Goal: Information Seeking & Learning: Learn about a topic

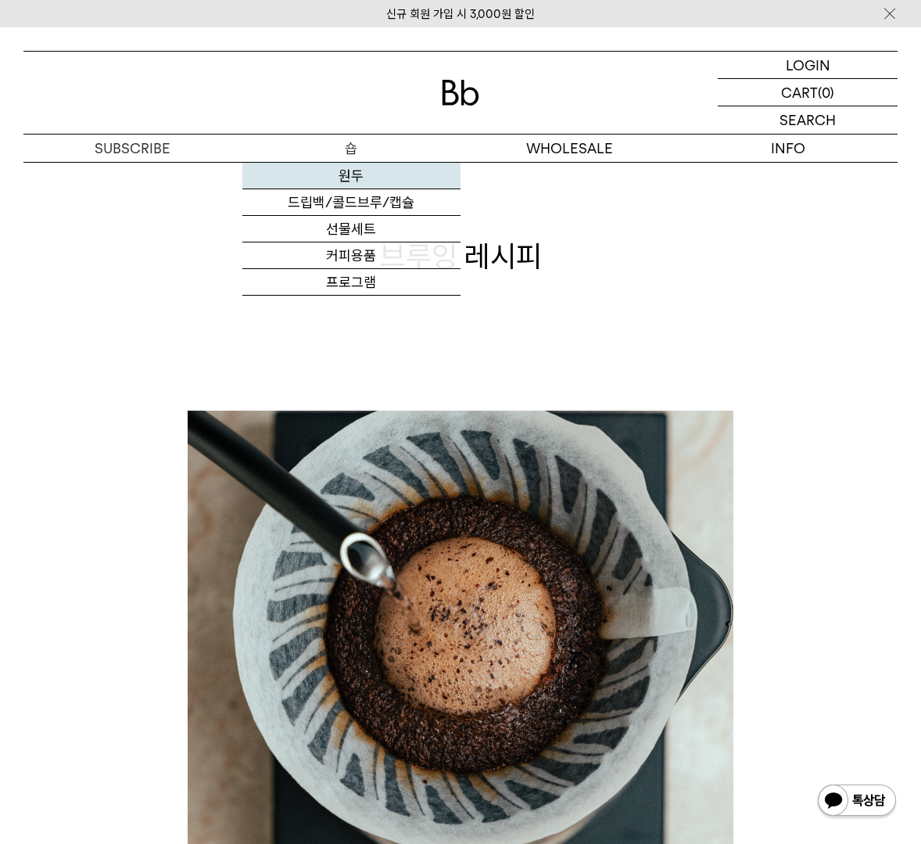
click at [383, 181] on link "원두" at bounding box center [351, 176] width 219 height 27
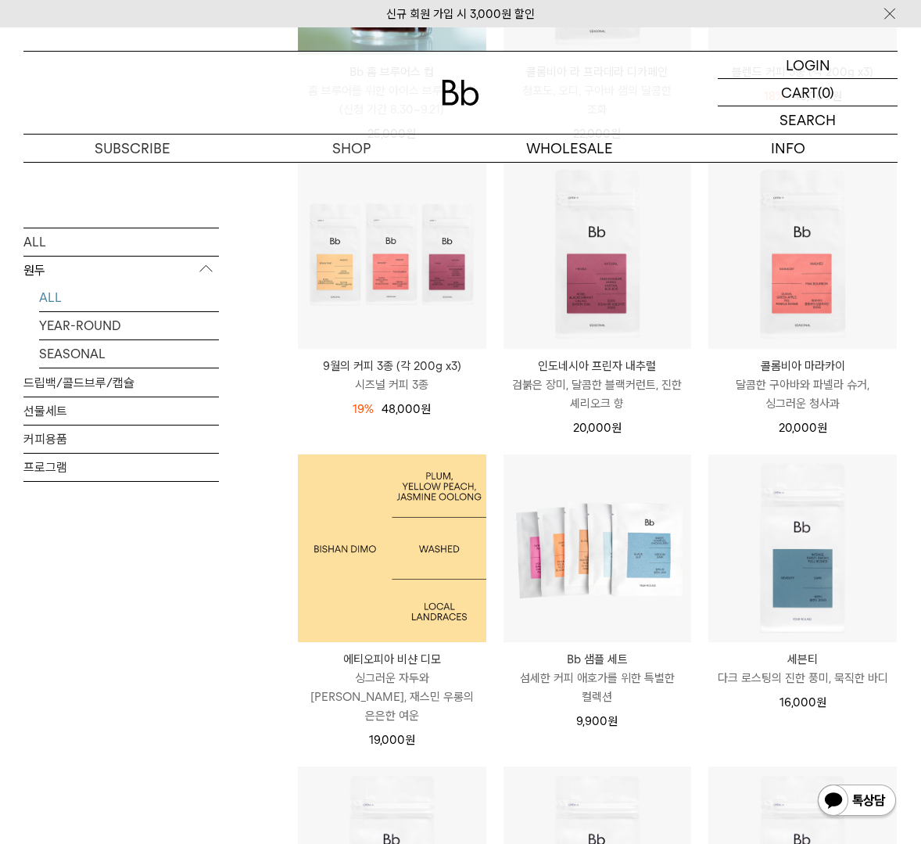
scroll to position [469, 0]
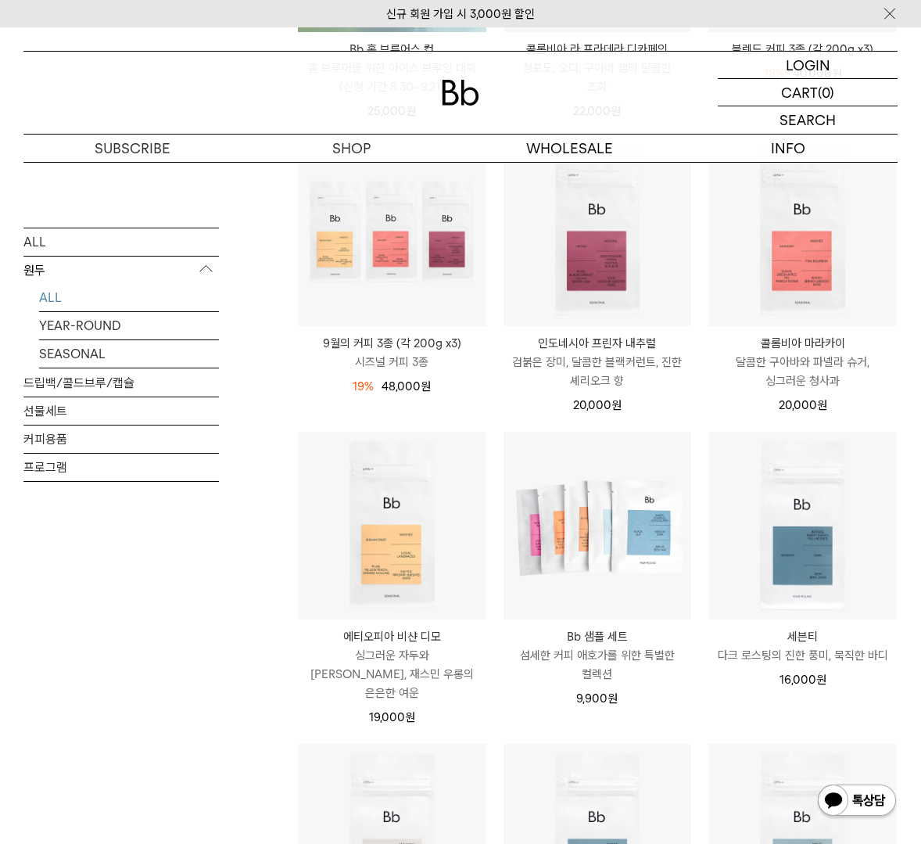
click at [797, 360] on p "달콤한 구아바와 파넬라 슈거, 싱그러운 청사과" at bounding box center [803, 372] width 188 height 38
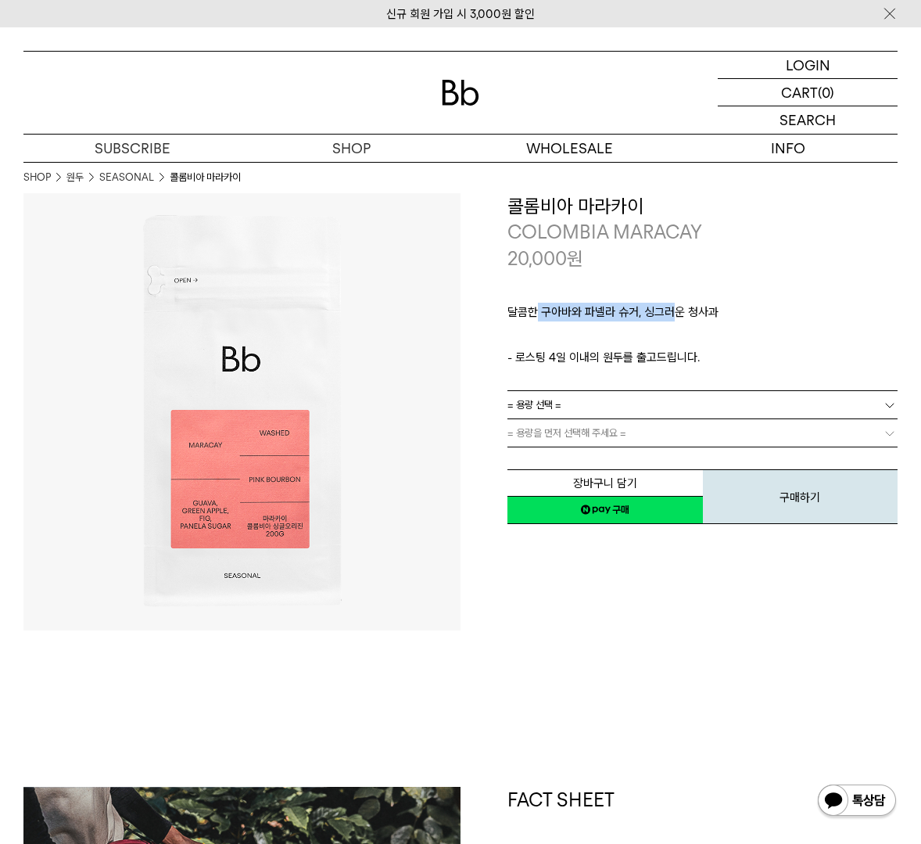
drag, startPoint x: 536, startPoint y: 316, endPoint x: 677, endPoint y: 316, distance: 141.5
click at [677, 316] on p "달콤한 구아바와 파넬라 슈거, 싱그러운 청사과" at bounding box center [703, 316] width 390 height 27
click at [674, 316] on p "달콤한 구아바와 파넬라 슈거, 싱그러운 청사과" at bounding box center [703, 316] width 390 height 27
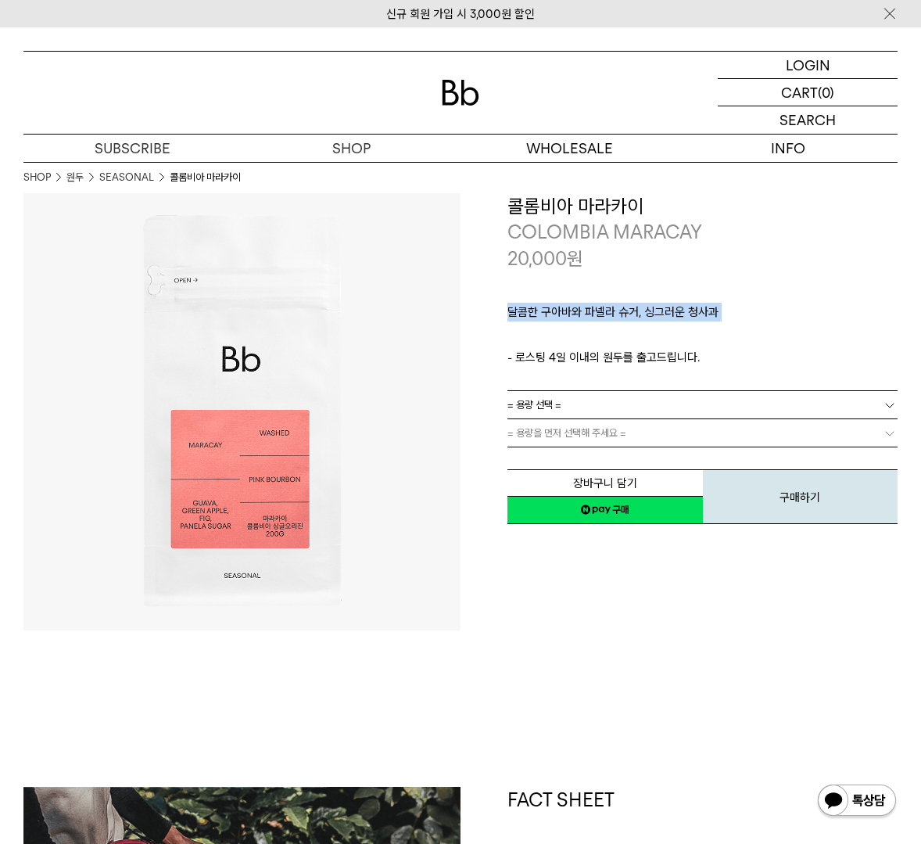
click at [674, 316] on p "달콤한 구아바와 파넬라 슈거, 싱그러운 청사과" at bounding box center [703, 316] width 390 height 27
click at [667, 339] on p "ㅤ" at bounding box center [703, 338] width 390 height 19
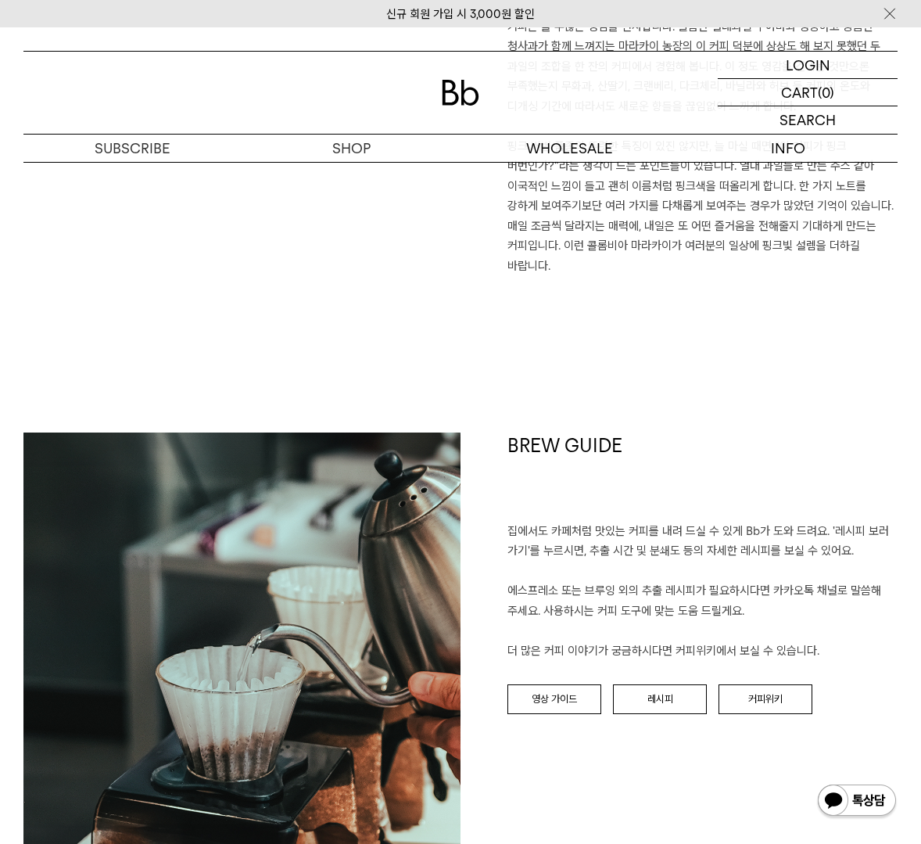
scroll to position [1600, 0]
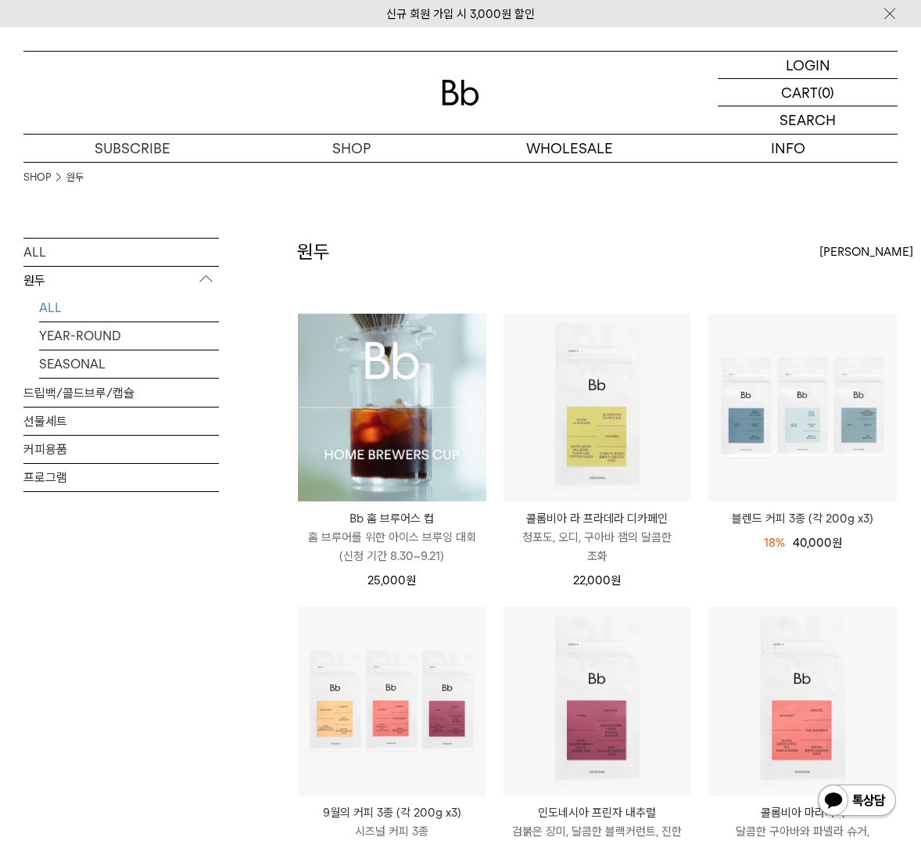
click at [418, 416] on img at bounding box center [392, 408] width 188 height 188
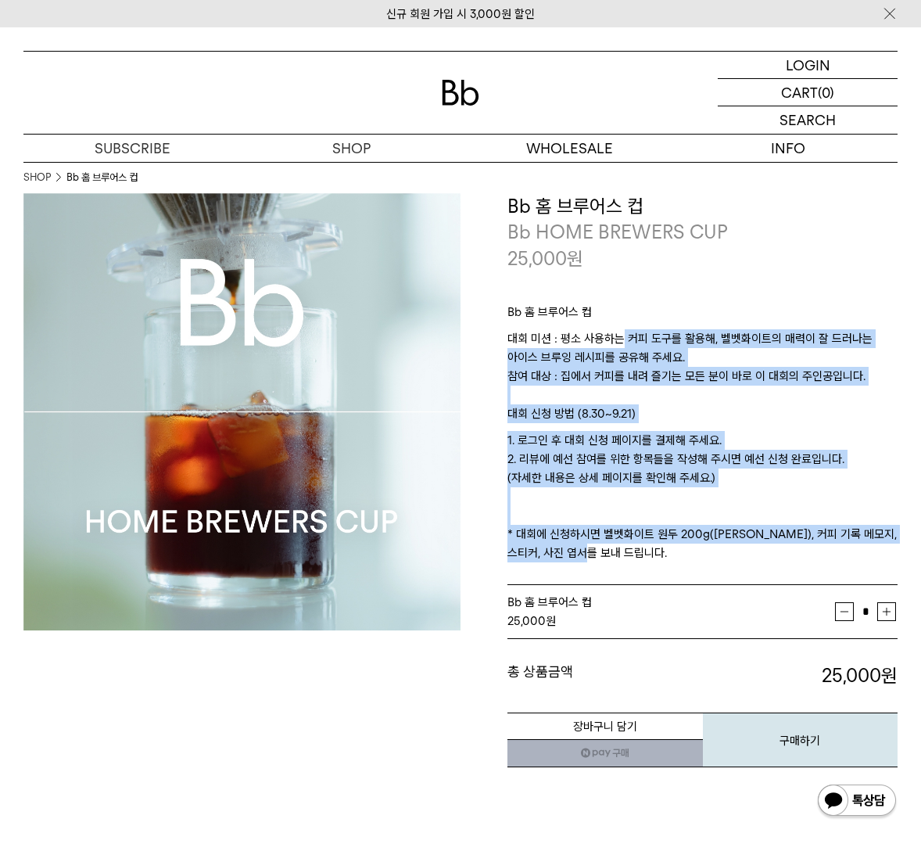
drag, startPoint x: 644, startPoint y: 548, endPoint x: 619, endPoint y: 339, distance: 210.4
click at [619, 339] on div "Bb 홈 브루어스 컵 대회 미션 : 평소 사용하는 커피 도구를 활용해, 벨벳화이트의 매력이 잘 드러나는 아이스 브루잉 레시피를 공유해 주세요.…" at bounding box center [703, 428] width 390 height 314
click at [619, 339] on p "대회 미션 : 평소 사용하는 커피 도구를 활용해, 벨벳화이트의 매력이 잘 드러나는 아이스 브루잉 레시피를 공유해 주세요. 참여 대상 : 집에서…" at bounding box center [703, 366] width 390 height 75
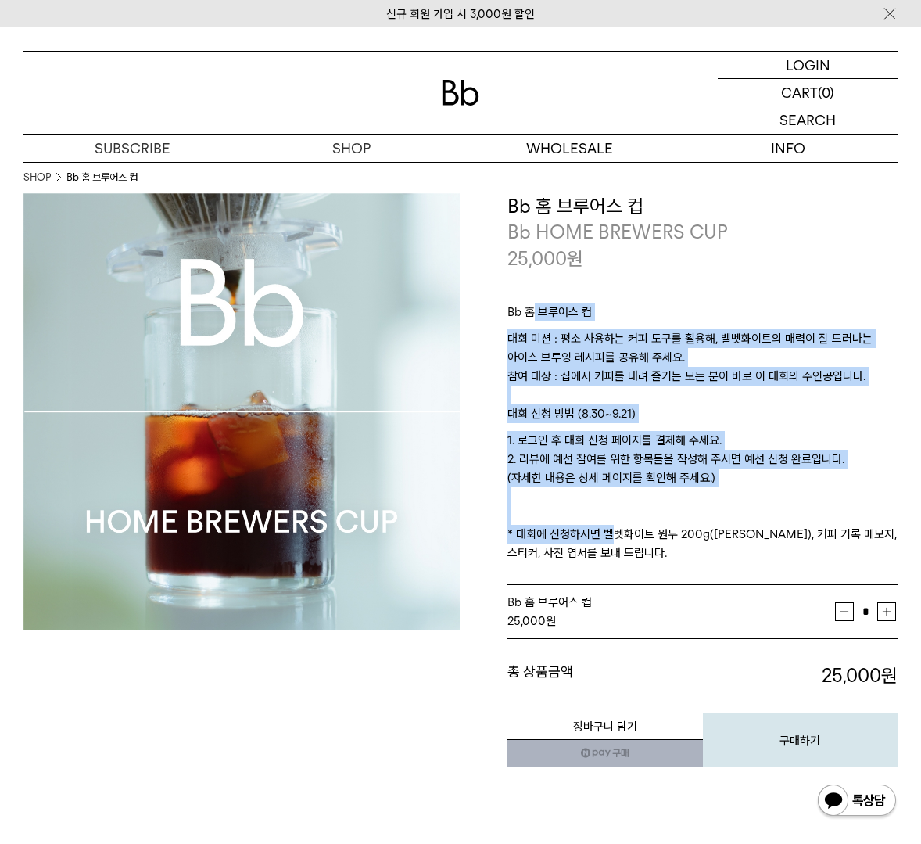
drag, startPoint x: 533, startPoint y: 319, endPoint x: 602, endPoint y: 527, distance: 219.4
click at [602, 528] on div "Bb 홈 브루어스 컵 대회 미션 : 평소 사용하는 커피 도구를 활용해, 벨벳화이트의 매력이 잘 드러나는 아이스 브루잉 레시피를 공유해 주세요.…" at bounding box center [703, 428] width 390 height 314
click at [602, 527] on p "1. 로그인 후 대회 신청 페이지를 결제해 주세요. 2. 리뷰에 예선 참여를 위한 항목들을 작성해 주시면 예선 신청 완료입니다. (자세한 내용…" at bounding box center [703, 496] width 390 height 131
drag, startPoint x: 602, startPoint y: 526, endPoint x: 601, endPoint y: 229, distance: 296.4
click at [601, 229] on div "**********" at bounding box center [703, 481] width 390 height 576
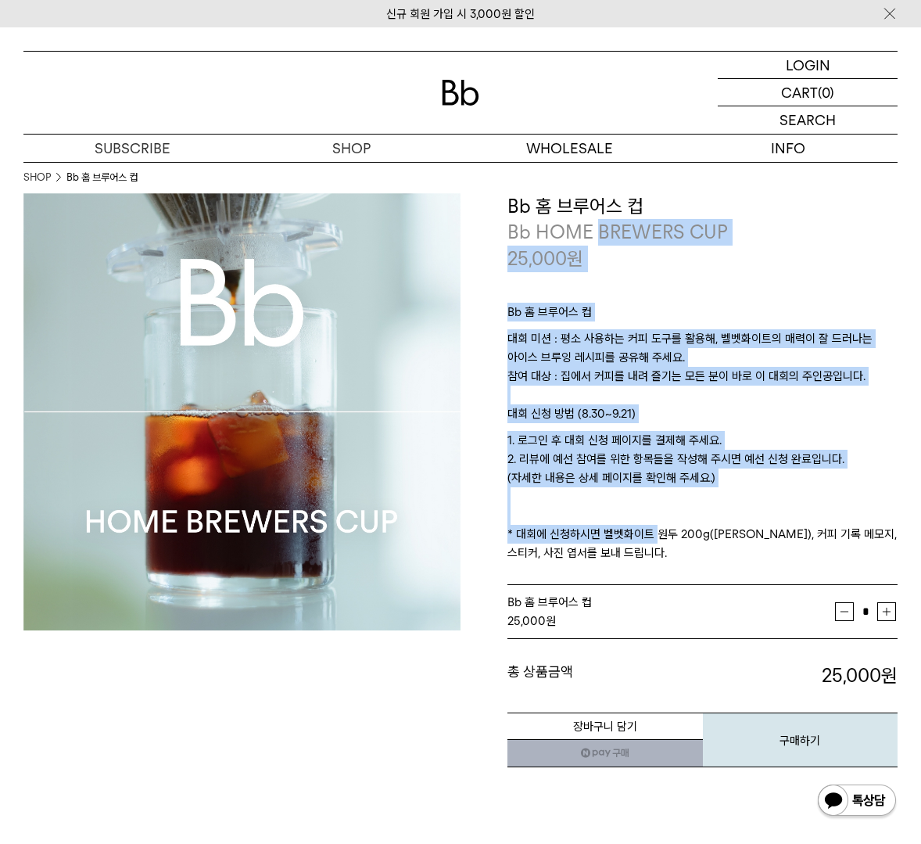
click at [601, 229] on p "Bb HOME BREWERS CUP" at bounding box center [703, 232] width 390 height 27
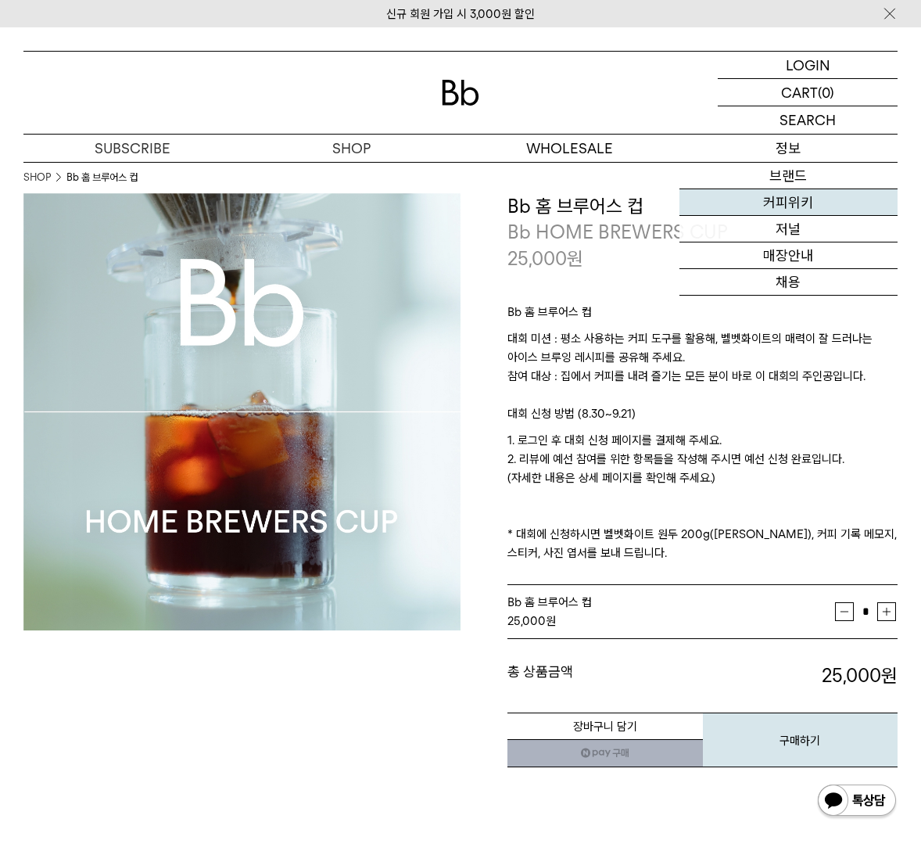
click at [812, 207] on link "커피위키" at bounding box center [789, 202] width 219 height 27
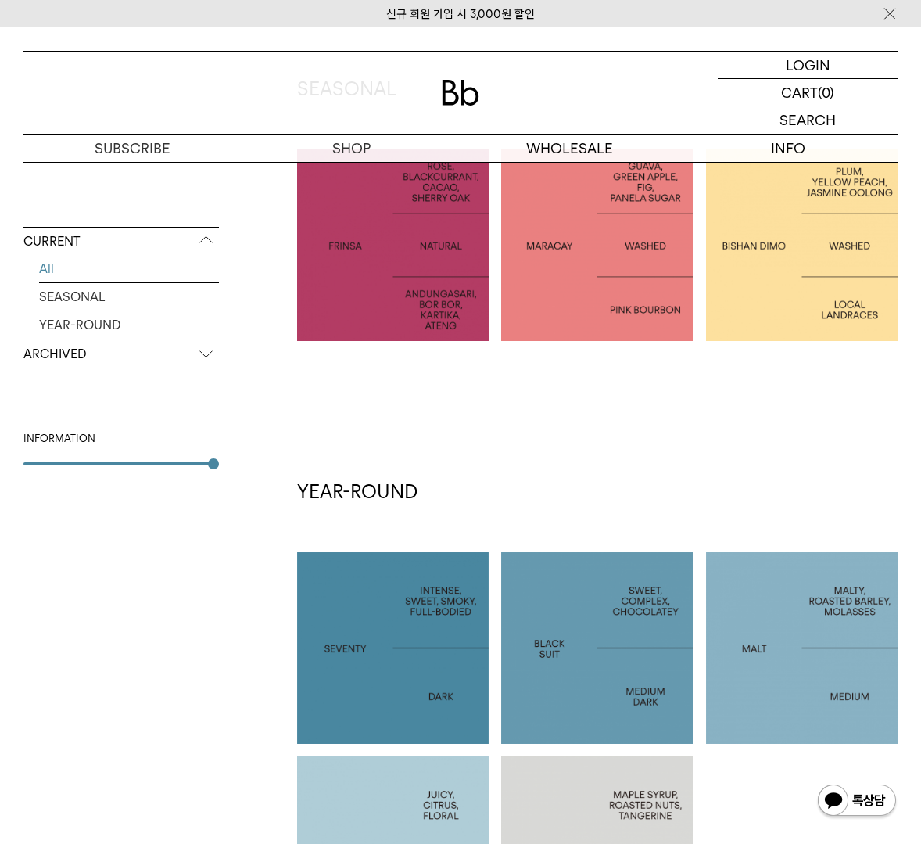
scroll to position [232, 0]
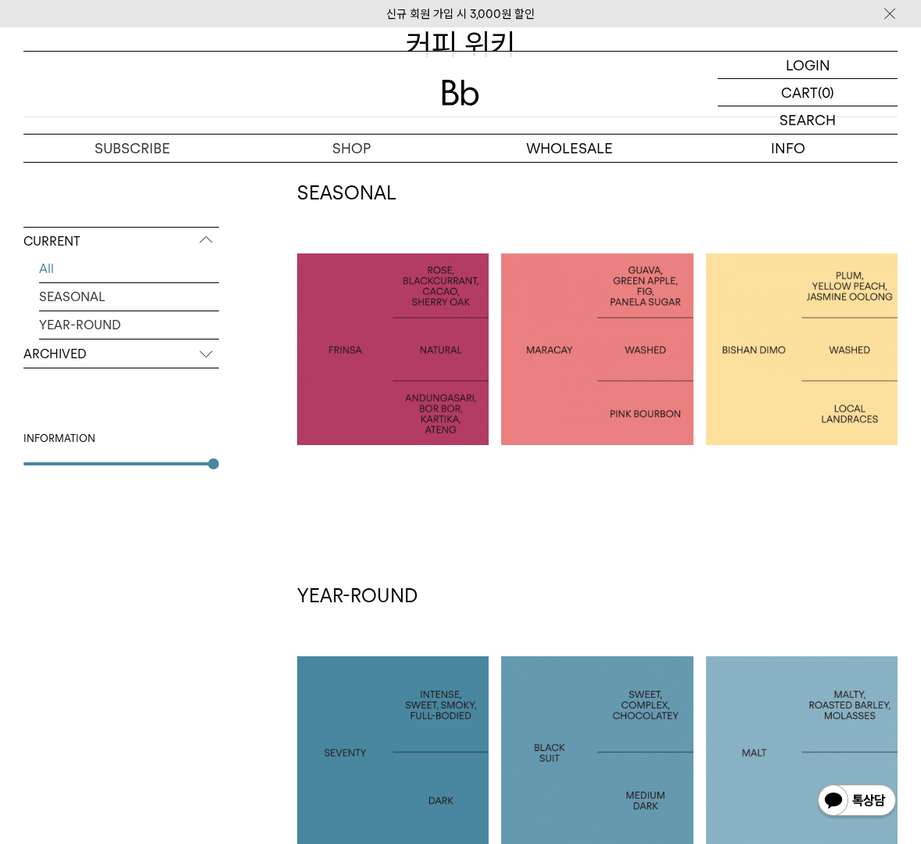
click at [104, 349] on p "ARCHIVED" at bounding box center [121, 354] width 196 height 28
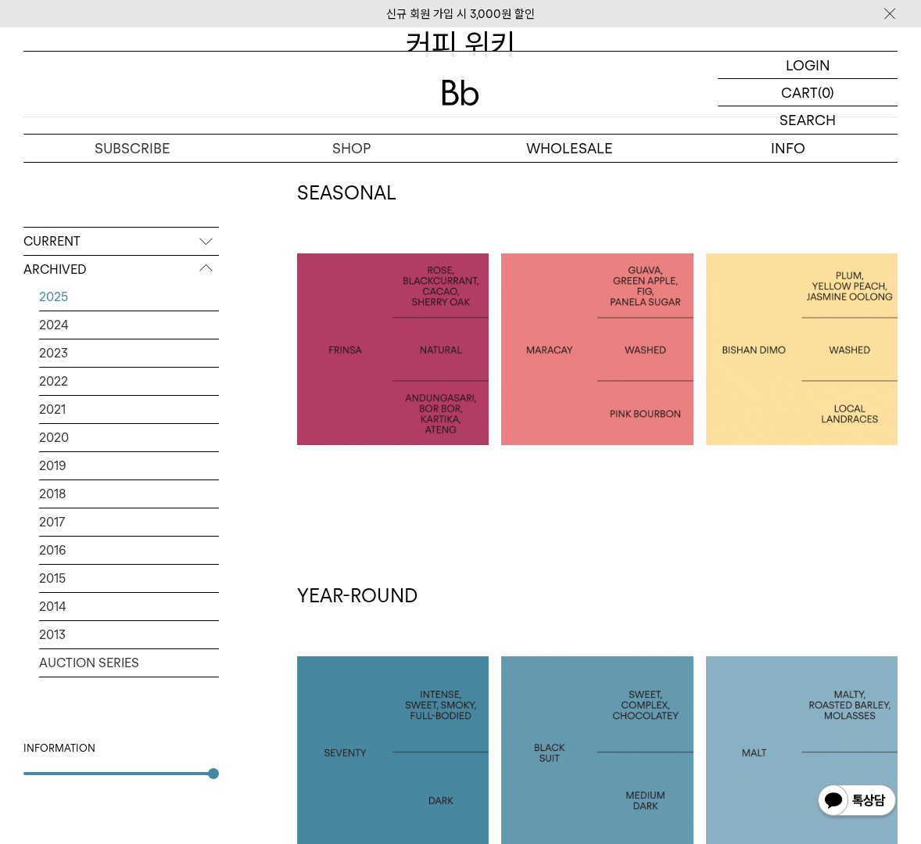
click at [110, 303] on link "2025" at bounding box center [129, 296] width 180 height 27
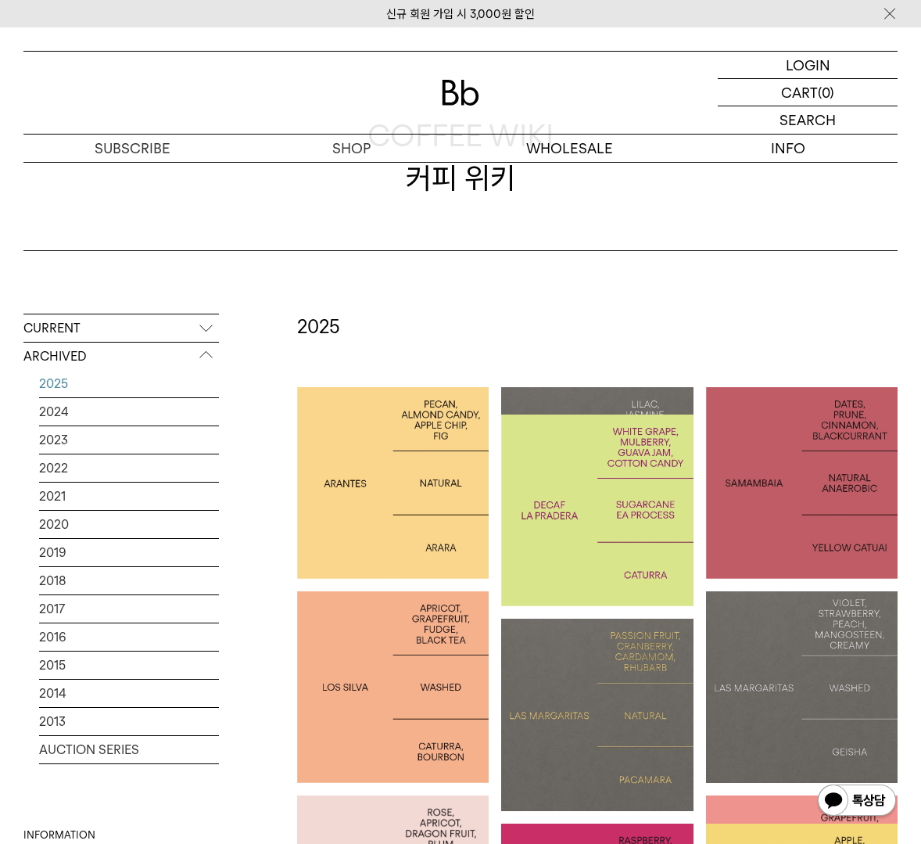
scroll to position [100, 0]
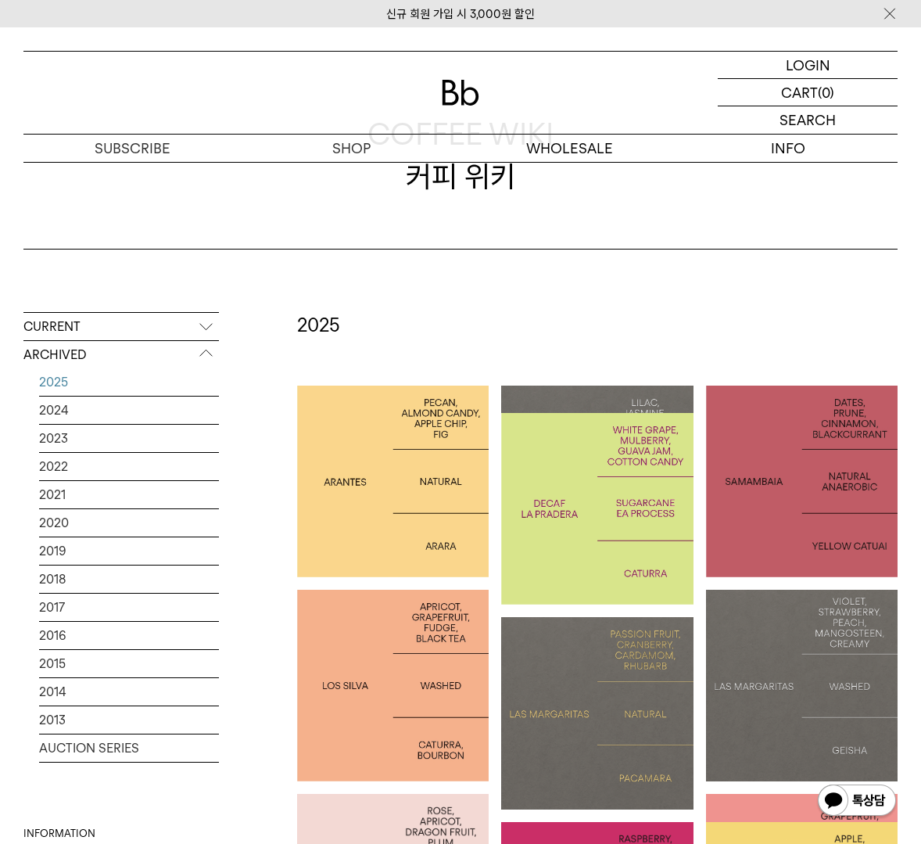
click at [615, 499] on p "COLOMBIA LA PRADERA DECAF" at bounding box center [597, 508] width 192 height 45
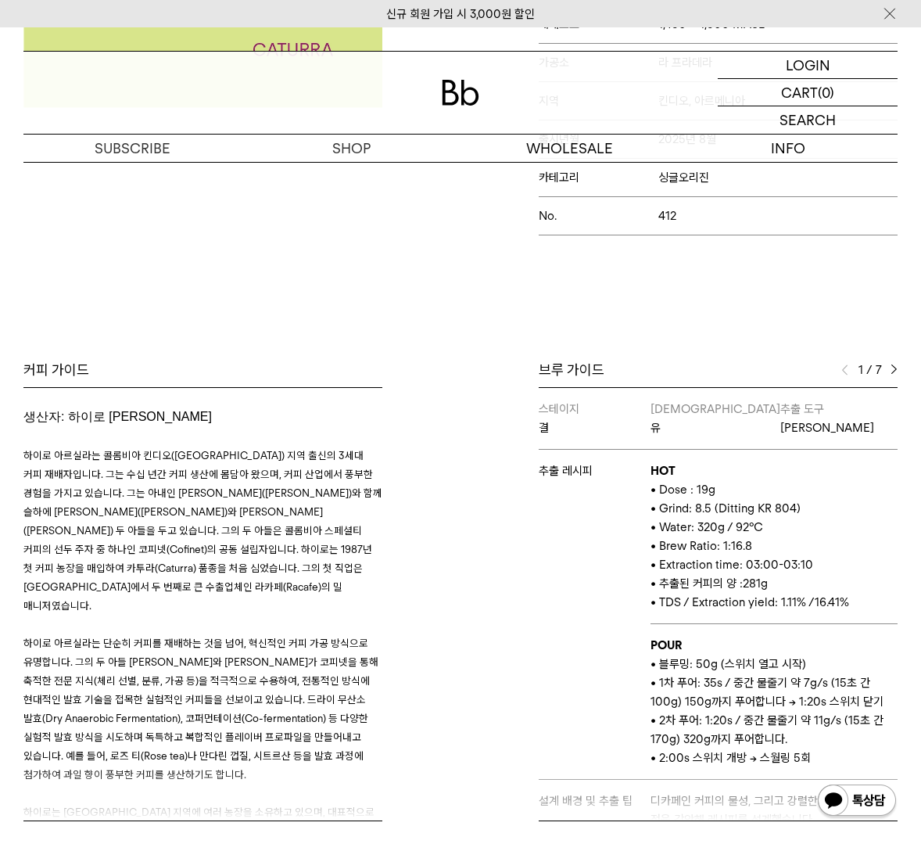
click at [889, 368] on div "1 / 7" at bounding box center [869, 370] width 56 height 19
click at [894, 368] on img at bounding box center [894, 369] width 7 height 11
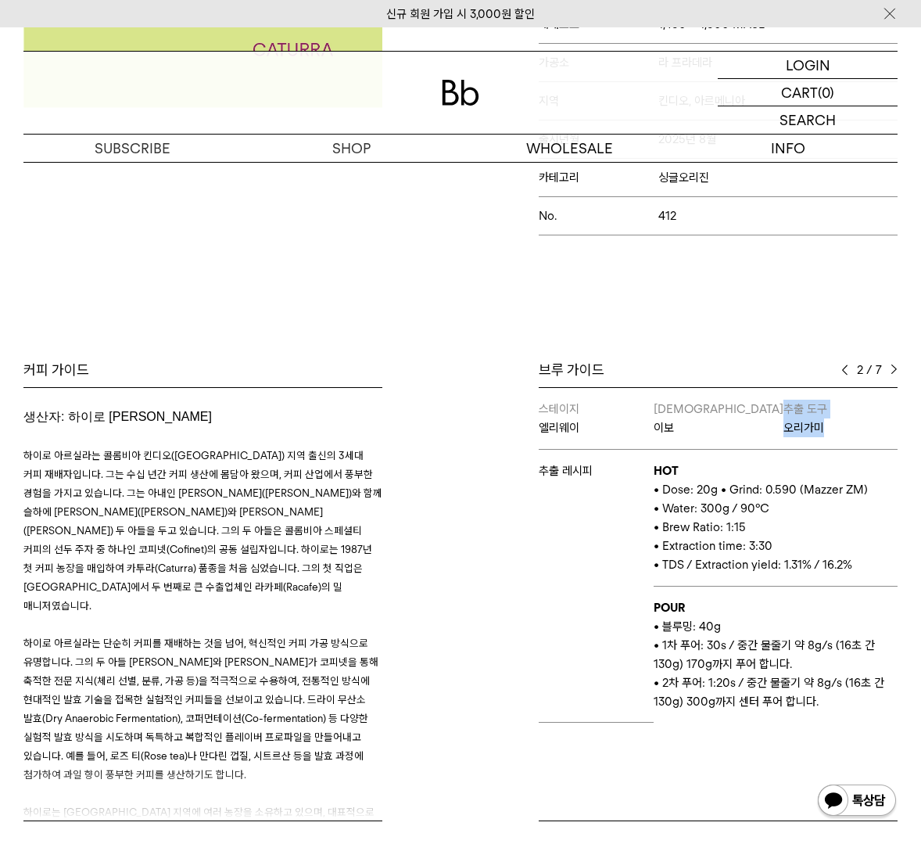
drag, startPoint x: 780, startPoint y: 409, endPoint x: 820, endPoint y: 438, distance: 49.3
click at [820, 438] on td "추출 도구 오리가미" at bounding box center [841, 419] width 115 height 62
click at [888, 370] on div "2 / 7" at bounding box center [869, 370] width 56 height 19
click at [891, 370] on img at bounding box center [894, 369] width 7 height 11
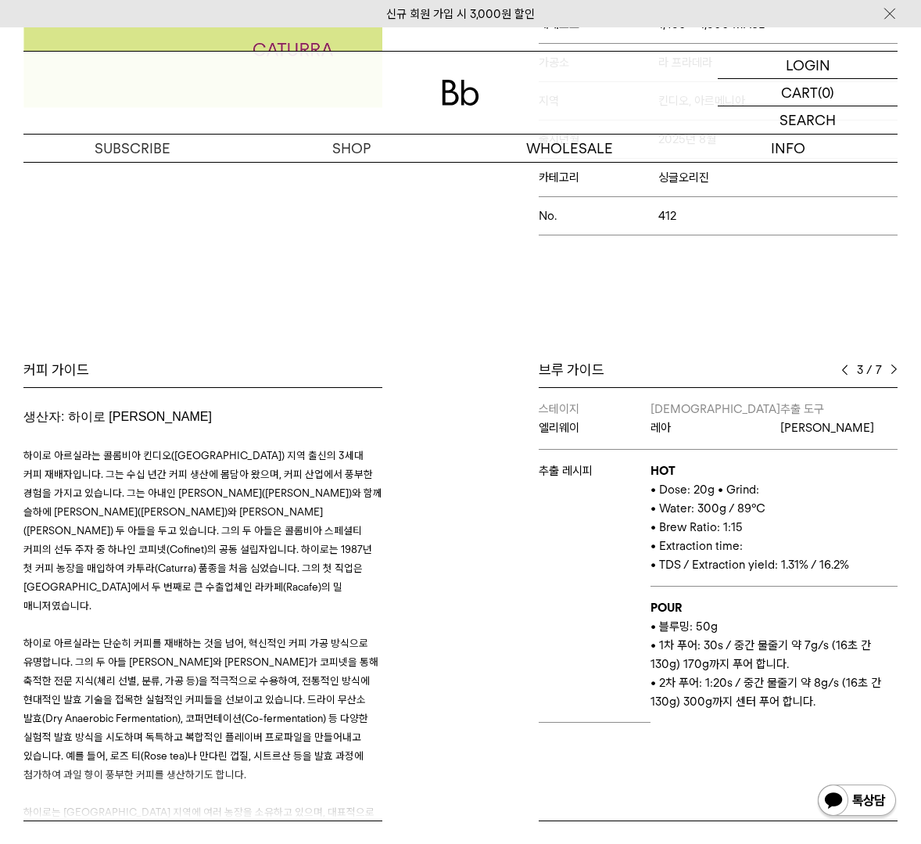
click at [891, 370] on img at bounding box center [894, 369] width 7 height 11
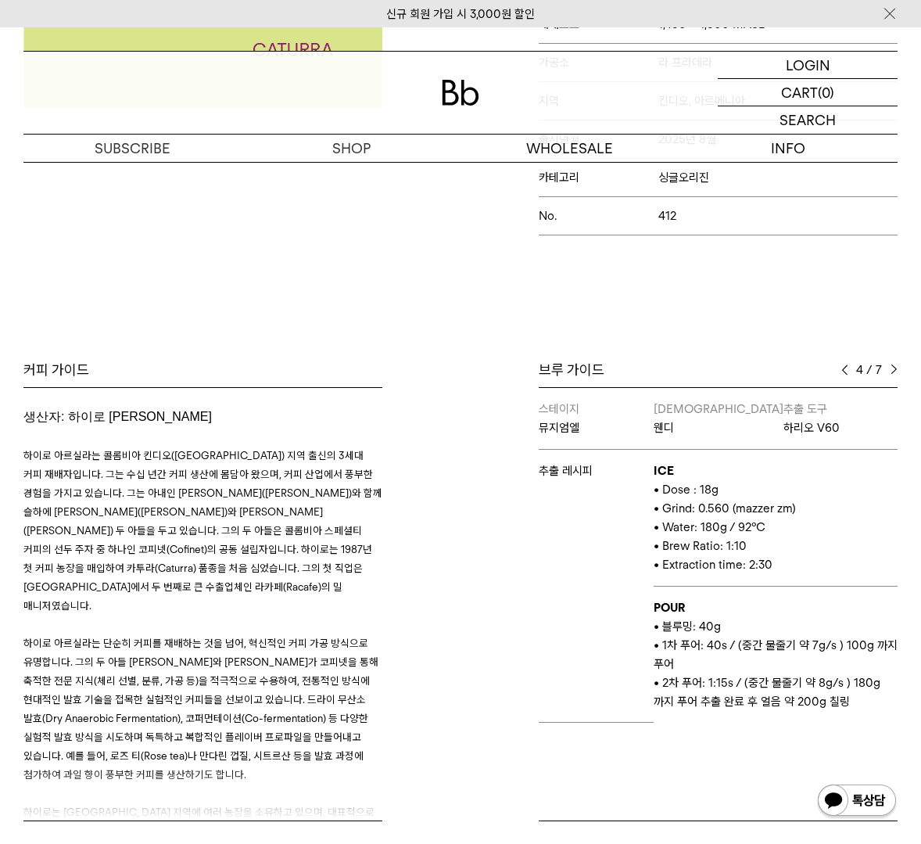
click at [891, 370] on img at bounding box center [894, 369] width 7 height 11
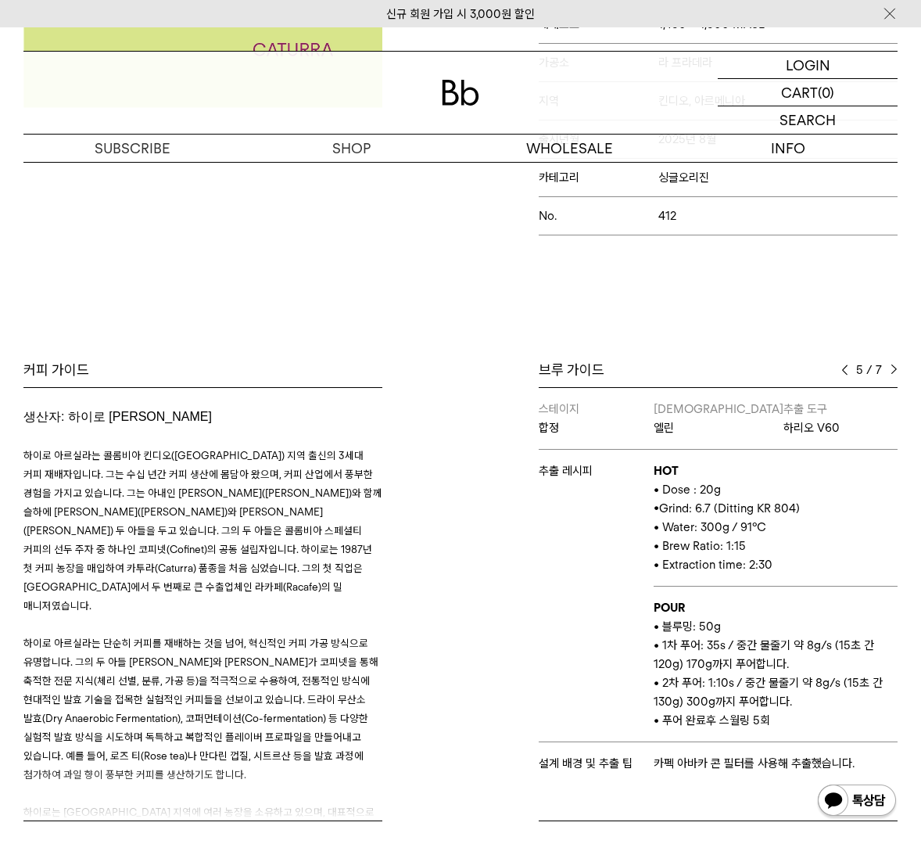
click at [891, 370] on img at bounding box center [894, 369] width 7 height 11
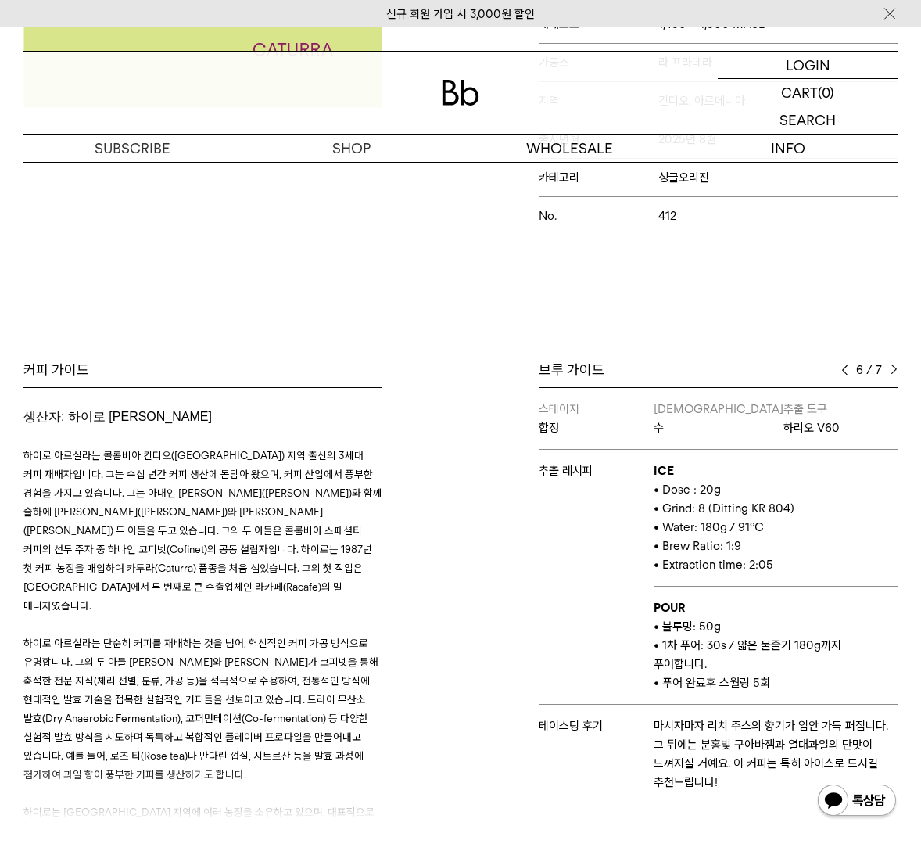
click at [845, 368] on img at bounding box center [844, 369] width 7 height 11
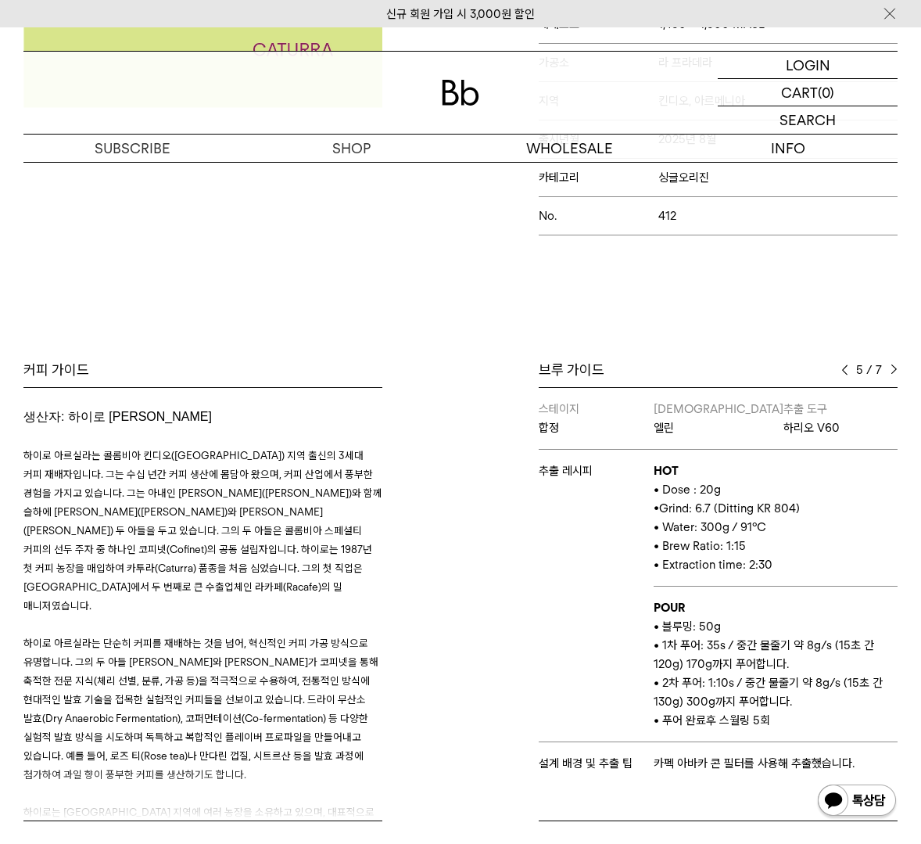
click at [845, 368] on img at bounding box center [844, 369] width 7 height 11
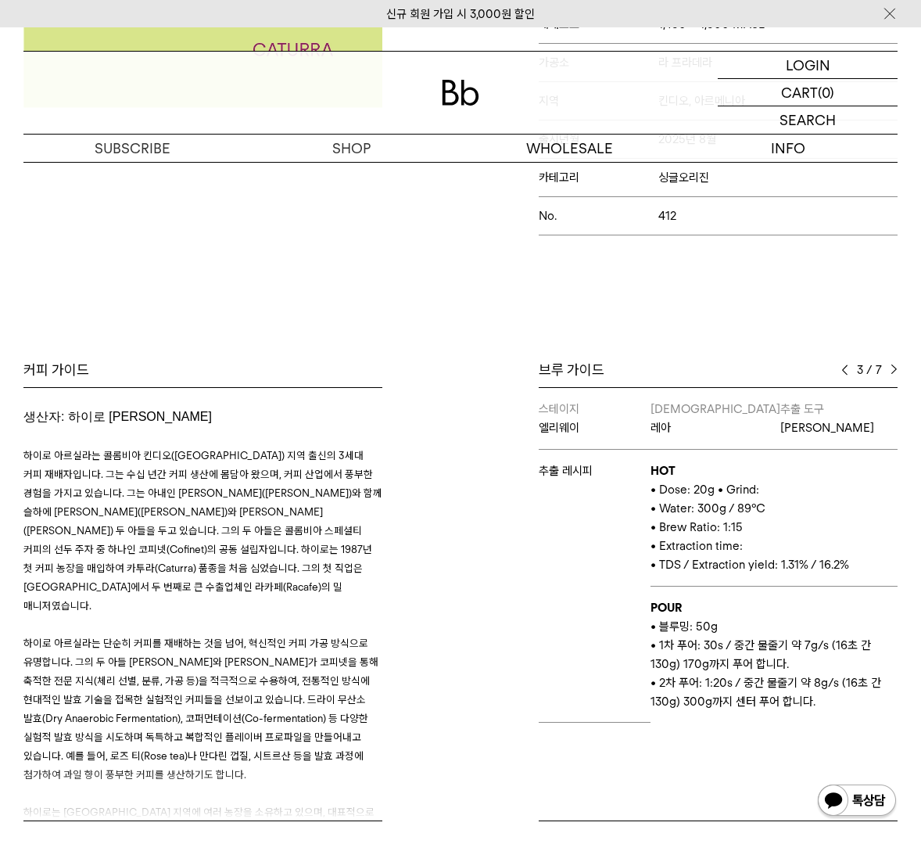
click at [845, 368] on img at bounding box center [844, 369] width 7 height 11
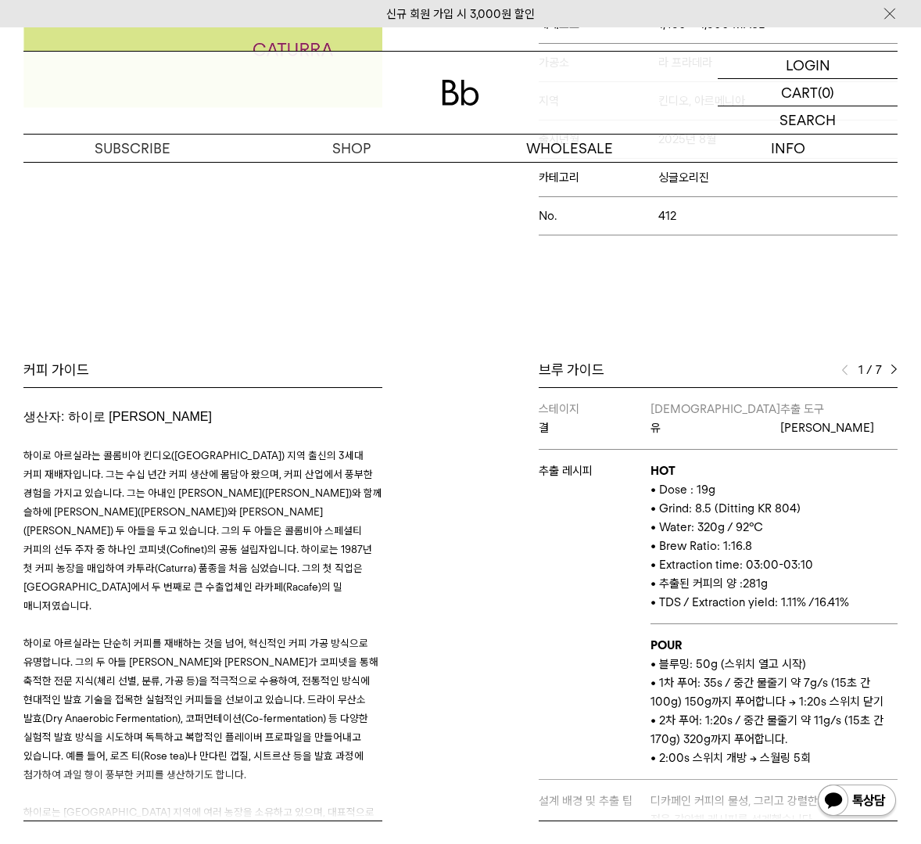
click at [899, 372] on div "브루 가이드 1 / 7 스테이지 결 바리스타 유 추출 도구 하리오 스위치 추출 레시피 HOT • Dose : 19g • Grind: 8.5 (…" at bounding box center [683, 591] width 445 height 461
click at [898, 372] on div "브루 가이드 1 / 7 스테이지 결 바리스타 유 추출 도구 하리오 스위치 추출 레시피 HOT • Dose : 19g • Grind: 8.5 (…" at bounding box center [683, 591] width 445 height 461
click at [894, 372] on img at bounding box center [894, 369] width 7 height 11
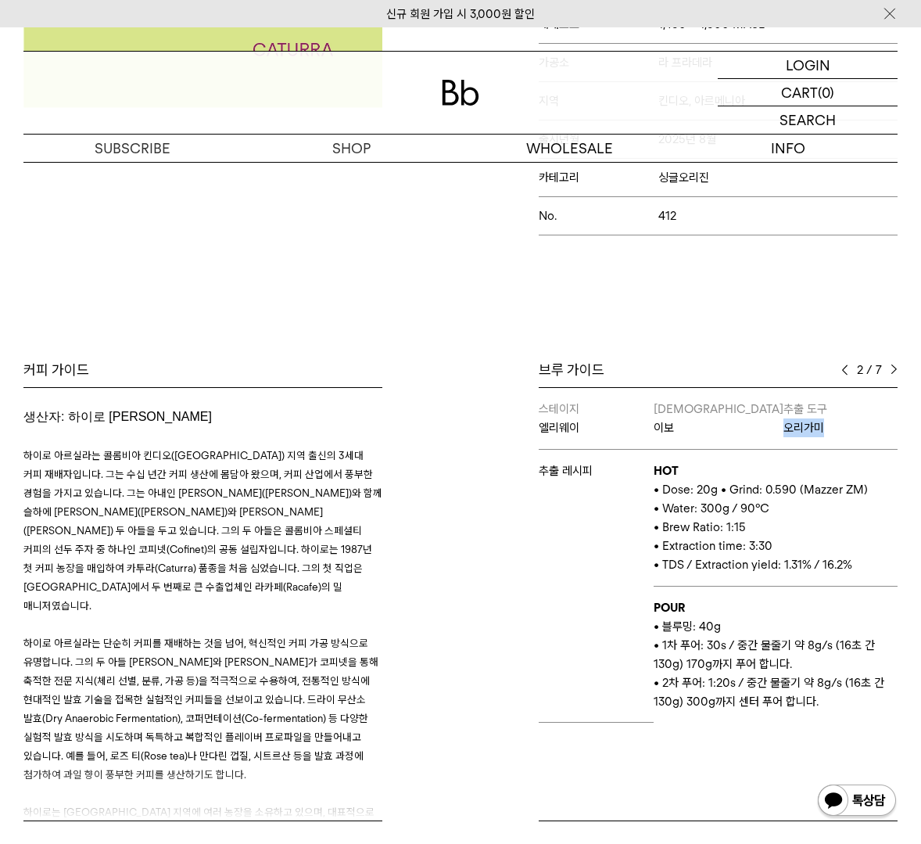
drag, startPoint x: 779, startPoint y: 428, endPoint x: 835, endPoint y: 428, distance: 56.3
click at [835, 428] on p "오리가미" at bounding box center [841, 427] width 115 height 19
